Goal: Transaction & Acquisition: Purchase product/service

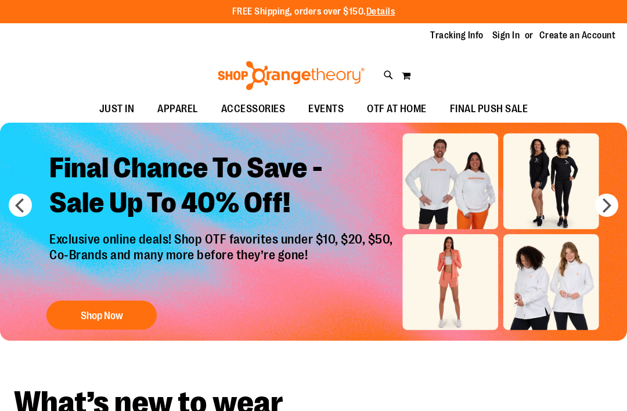
click at [510, 38] on link "Sign In" at bounding box center [507, 35] width 28 height 13
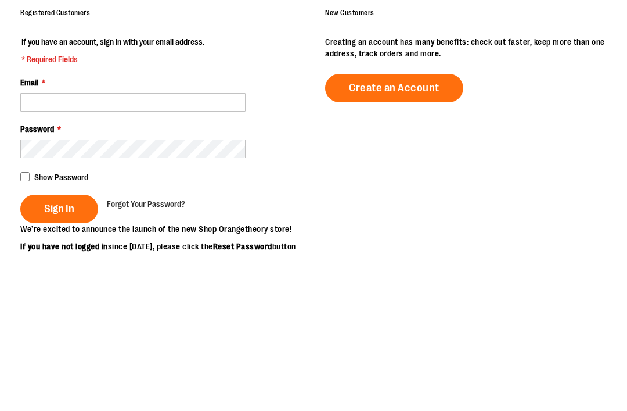
scroll to position [159, 0]
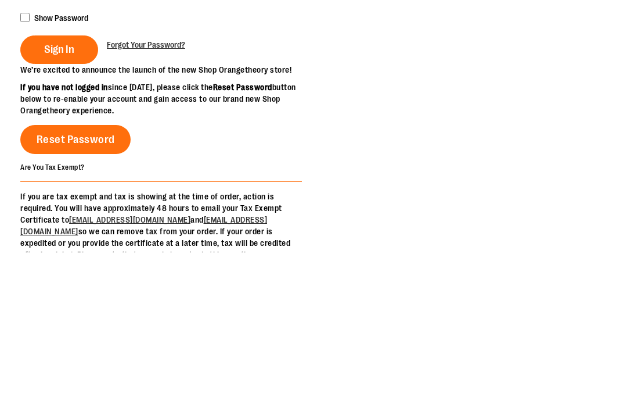
type input "**********"
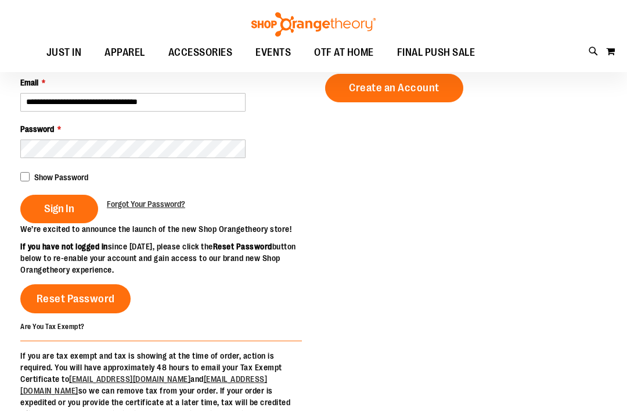
click at [73, 210] on span "Sign In" at bounding box center [59, 208] width 30 height 13
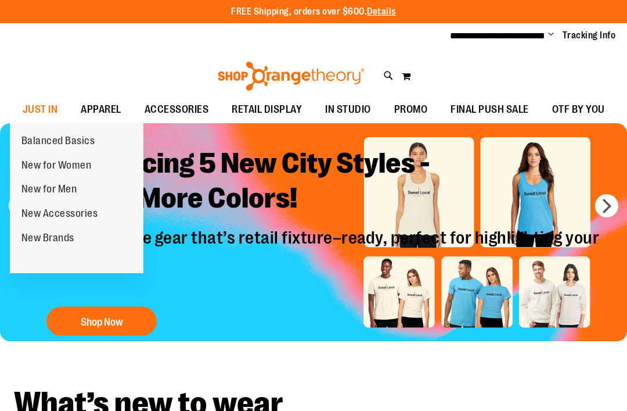
click at [87, 169] on span "New for Women" at bounding box center [56, 166] width 70 height 15
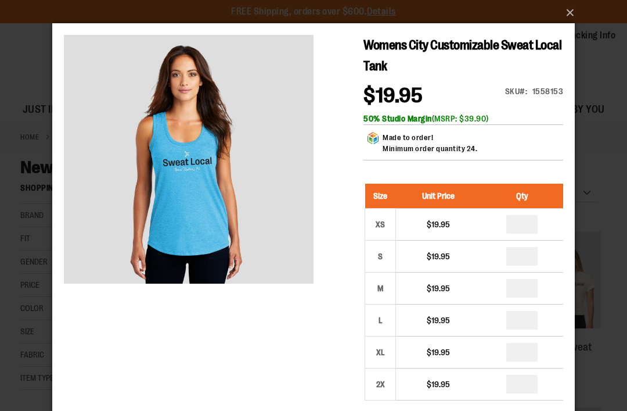
click at [578, 16] on button "×" at bounding box center [317, 13] width 523 height 26
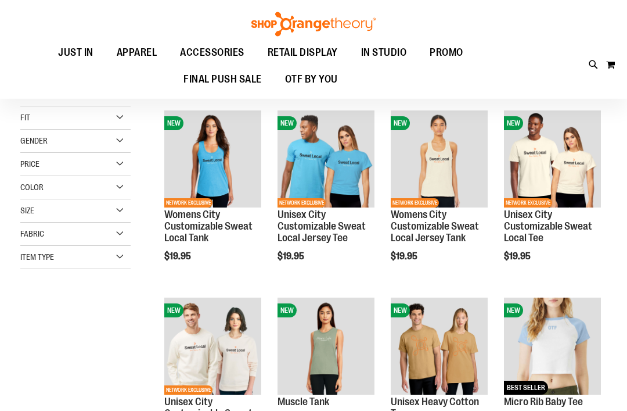
scroll to position [120, 0]
click at [446, 354] on span "Quickview" at bounding box center [418, 369] width 55 height 30
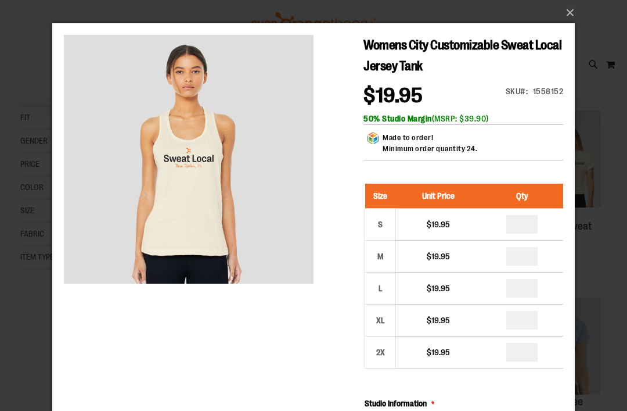
scroll to position [0, 0]
click at [575, 13] on button "×" at bounding box center [317, 13] width 523 height 26
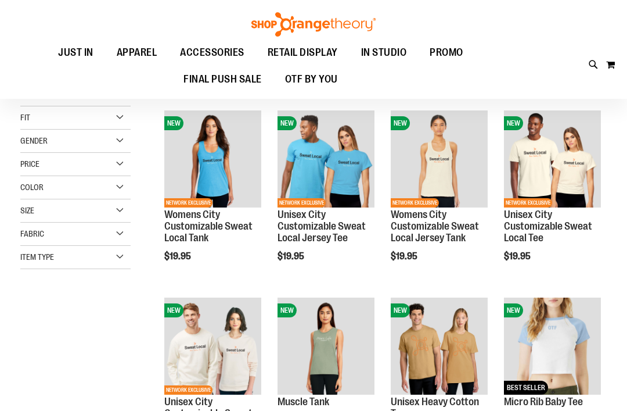
click at [333, 354] on span "Quickview" at bounding box center [305, 369] width 55 height 30
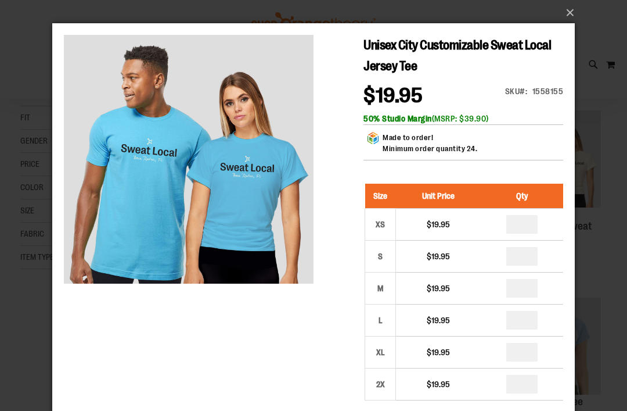
click at [572, 16] on button "×" at bounding box center [317, 13] width 523 height 26
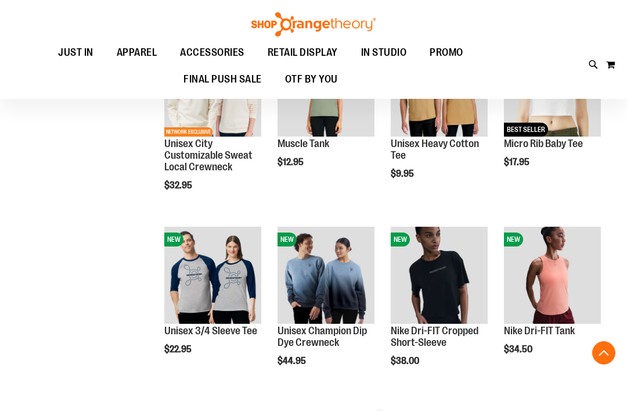
scroll to position [359, 0]
